Goal: Task Accomplishment & Management: Manage account settings

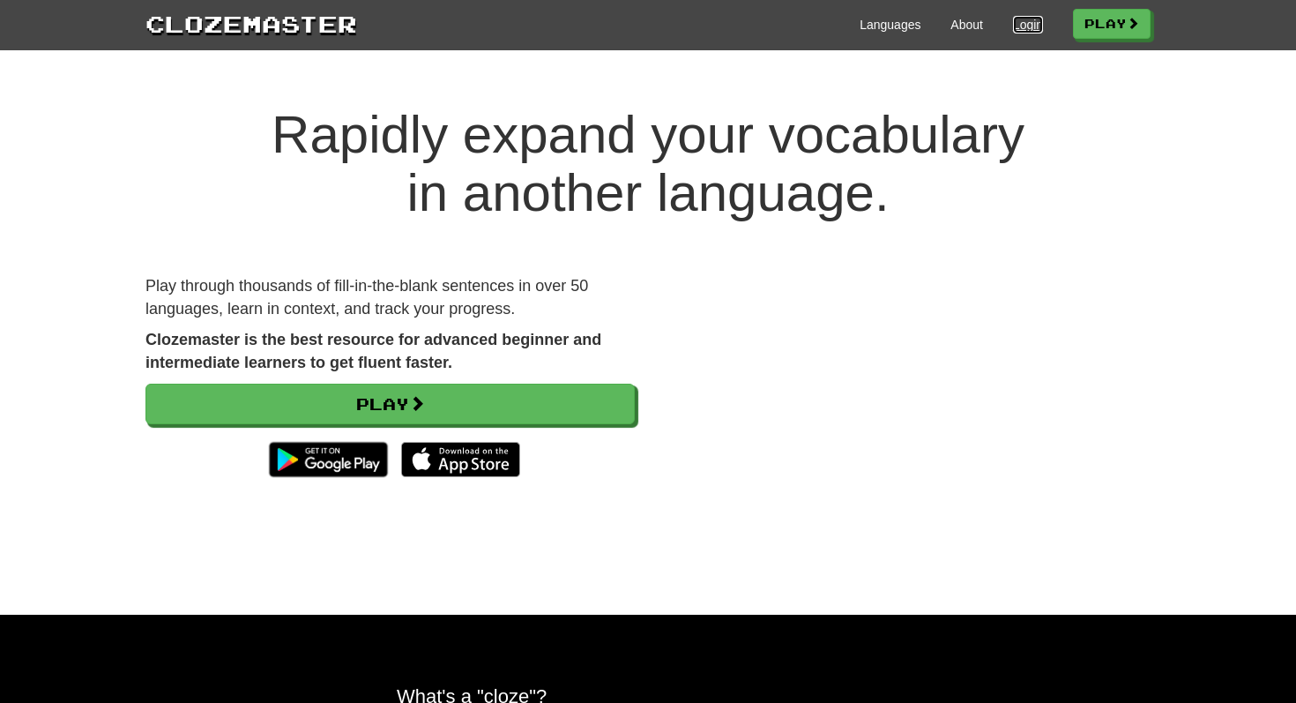
click at [1020, 26] on link "Login" at bounding box center [1028, 25] width 30 height 18
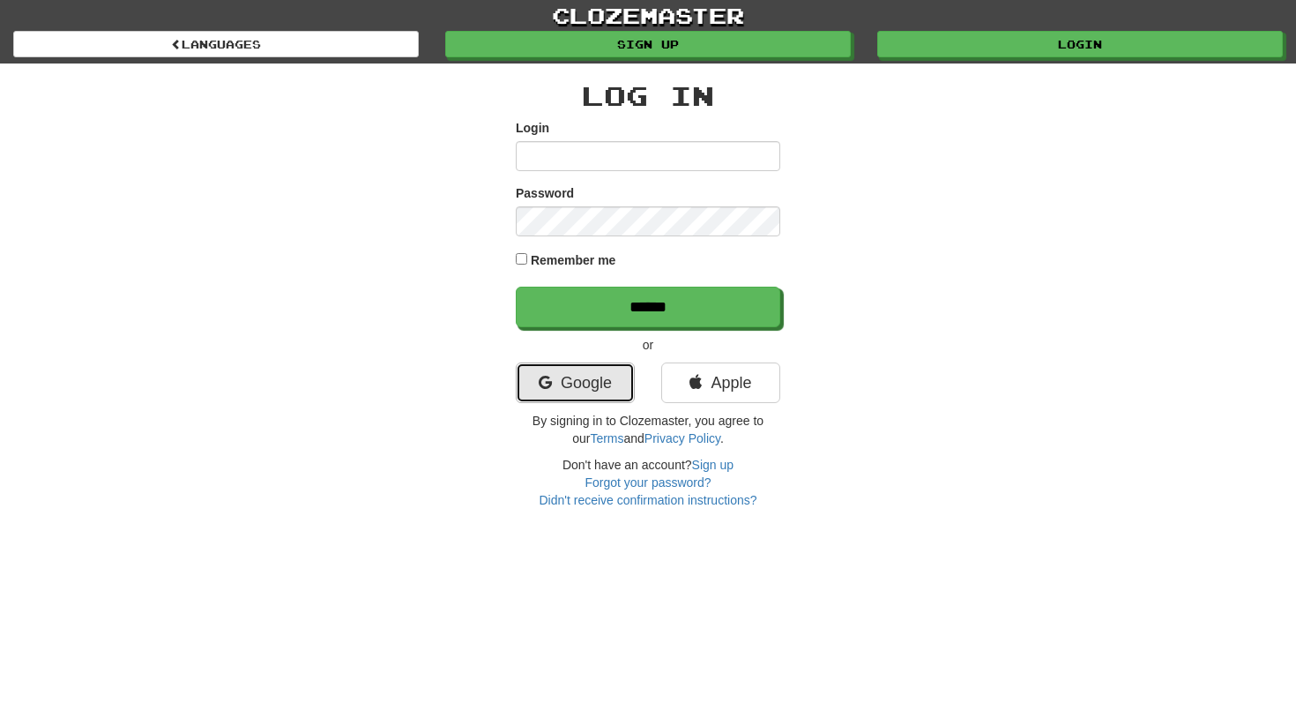
click at [550, 386] on link "Google" at bounding box center [575, 382] width 119 height 41
